Goal: Information Seeking & Learning: Understand process/instructions

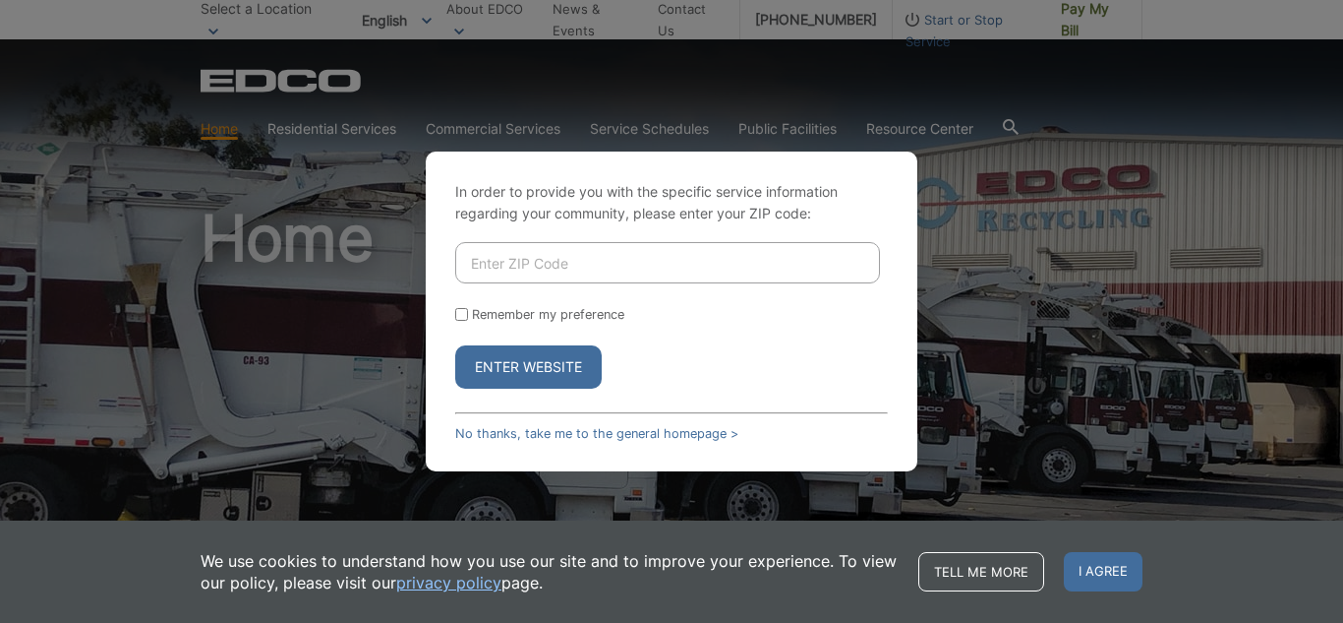
click at [487, 271] on input "Enter ZIP Code" at bounding box center [667, 262] width 425 height 41
type input "92083"
click at [500, 376] on button "Enter Website" at bounding box center [528, 366] width 147 height 43
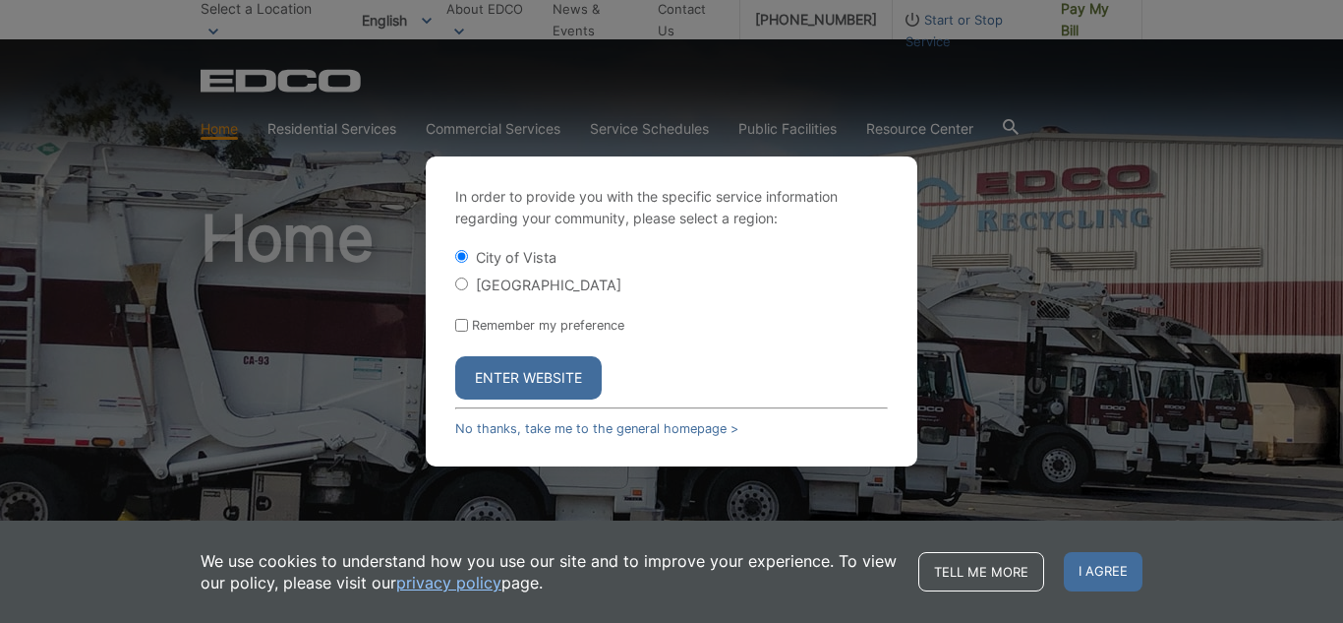
click at [500, 376] on button "Enter Website" at bounding box center [528, 377] width 147 height 43
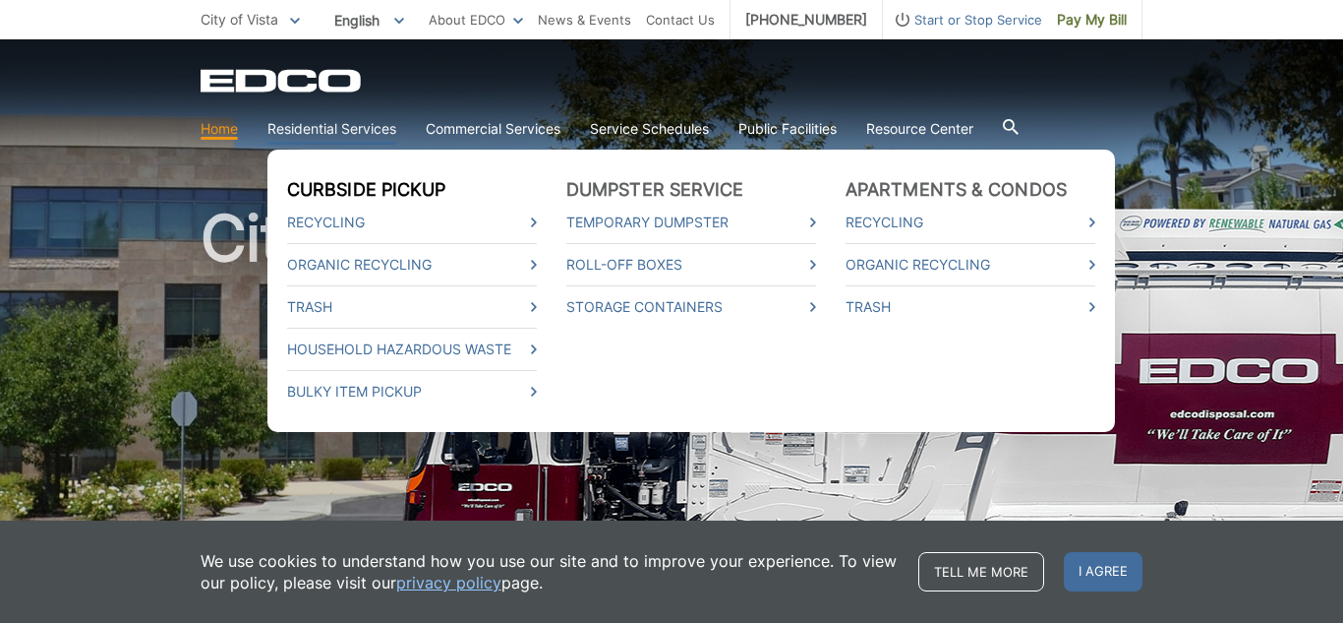
click at [408, 181] on link "Curbside Pickup" at bounding box center [366, 190] width 159 height 22
